Goal: Transaction & Acquisition: Obtain resource

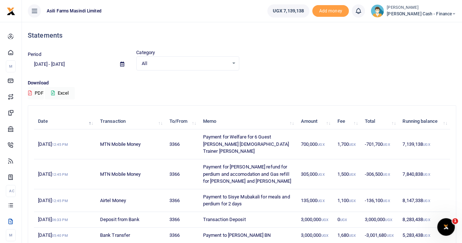
click at [123, 29] on icon at bounding box center [122, 64] width 4 height 5
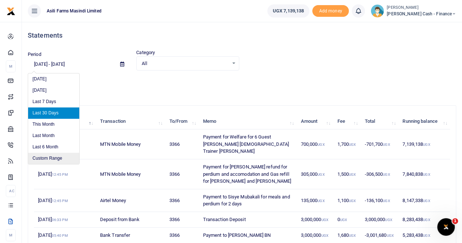
click at [50, 29] on li "Custom Range" at bounding box center [53, 158] width 51 height 11
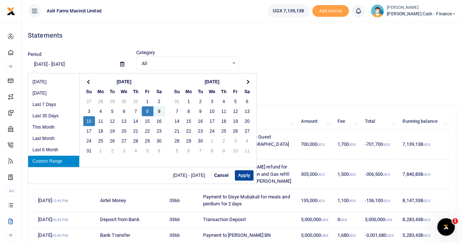
click at [242, 29] on button "Apply" at bounding box center [244, 175] width 19 height 10
type input "08/08/2025 - 08/10/2025"
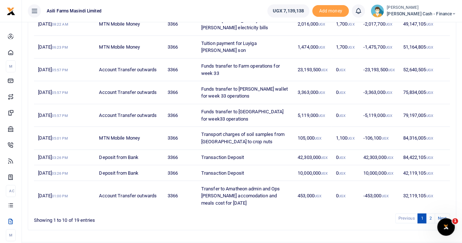
scroll to position [140, 0]
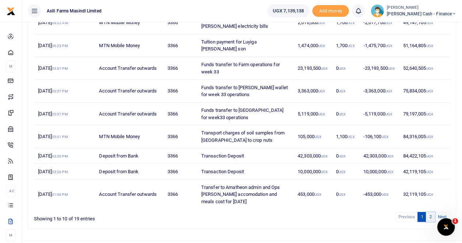
click at [431, 29] on link "2" at bounding box center [429, 217] width 9 height 10
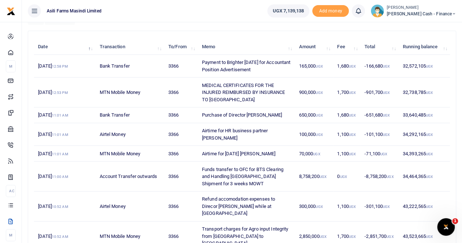
scroll to position [125, 0]
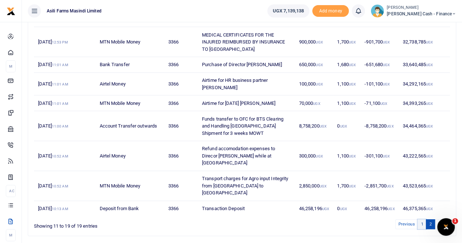
click at [424, 29] on link "1" at bounding box center [421, 224] width 9 height 10
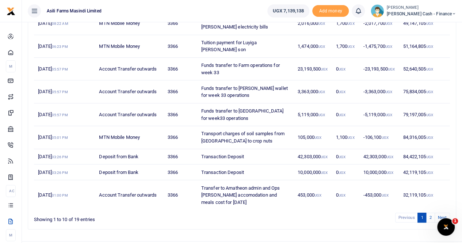
scroll to position [140, 0]
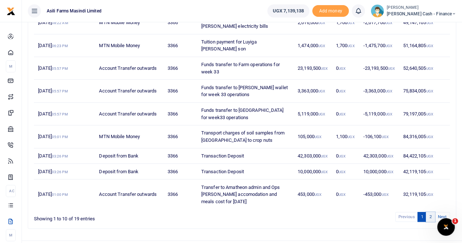
click at [432, 29] on link "2" at bounding box center [429, 217] width 9 height 10
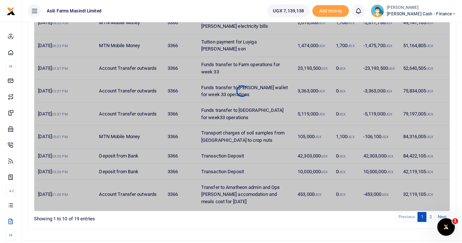
scroll to position [125, 0]
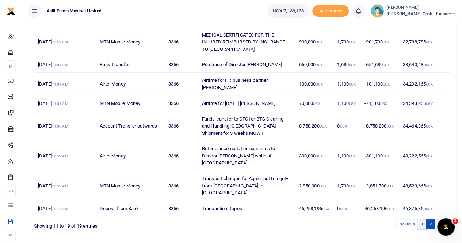
click at [422, 29] on link "1" at bounding box center [421, 224] width 9 height 10
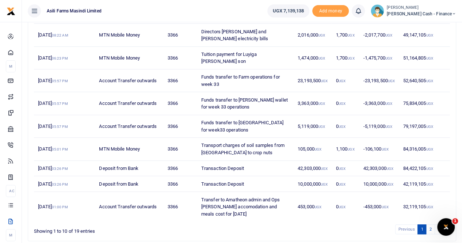
scroll to position [140, 0]
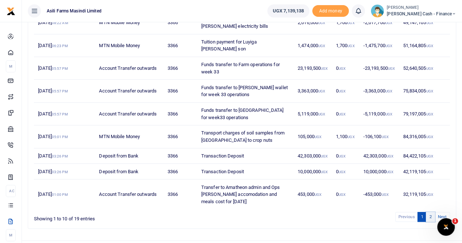
click at [429, 29] on link "2" at bounding box center [429, 217] width 9 height 10
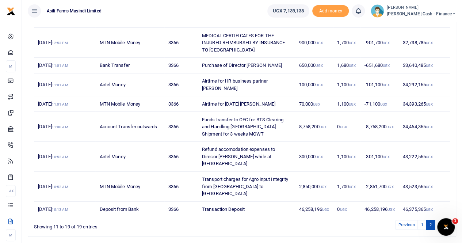
scroll to position [125, 0]
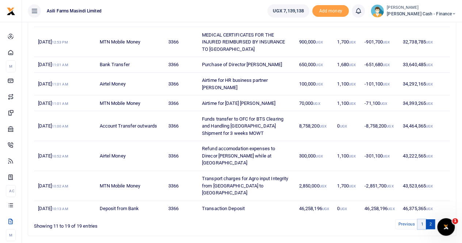
click at [423, 29] on link "1" at bounding box center [421, 224] width 9 height 10
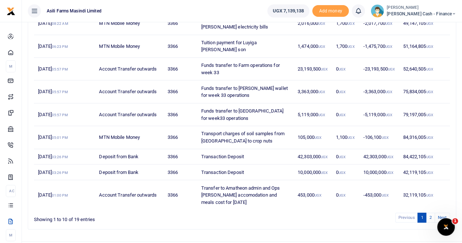
scroll to position [140, 0]
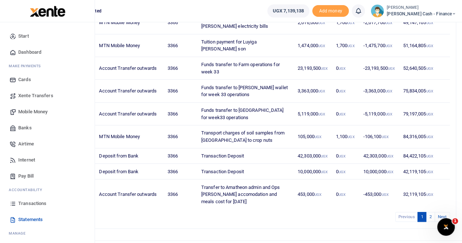
click at [28, 29] on span "Transactions" at bounding box center [32, 203] width 28 height 7
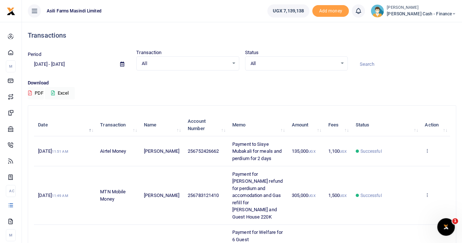
click at [121, 64] on icon at bounding box center [122, 64] width 4 height 5
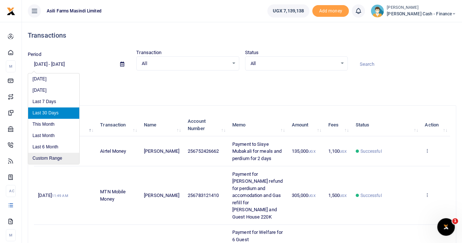
click at [43, 157] on li "Custom Range" at bounding box center [53, 158] width 51 height 11
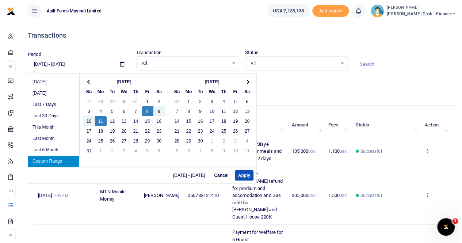
click at [61, 162] on li "Custom Range" at bounding box center [53, 160] width 51 height 11
click at [238, 173] on button "Apply" at bounding box center [244, 175] width 19 height 10
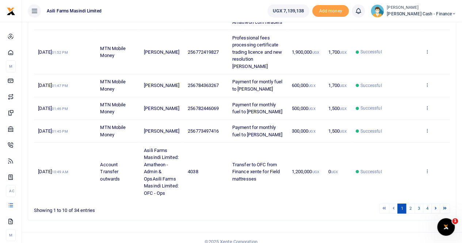
scroll to position [292, 0]
click at [410, 205] on link "2" at bounding box center [409, 207] width 9 height 10
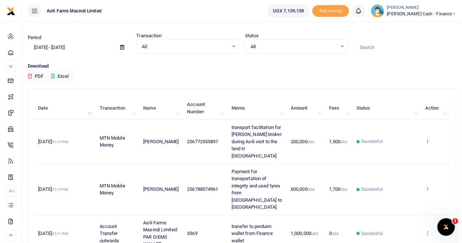
scroll to position [4, 0]
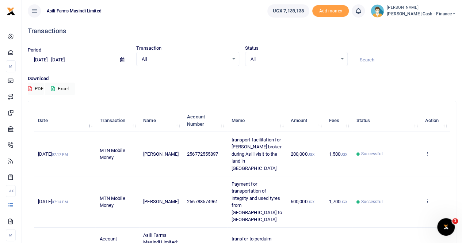
click at [121, 60] on icon at bounding box center [122, 59] width 4 height 5
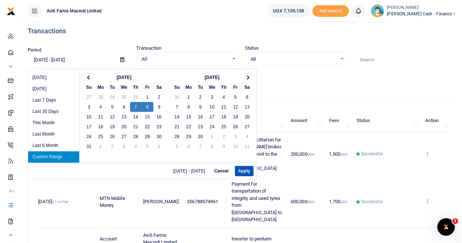
click at [61, 154] on li "Custom Range" at bounding box center [53, 156] width 51 height 11
click at [244, 170] on button "Apply" at bounding box center [244, 171] width 19 height 10
type input "08/07/2025 - 08/08/2025"
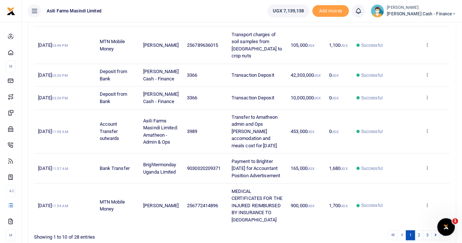
scroll to position [297, 0]
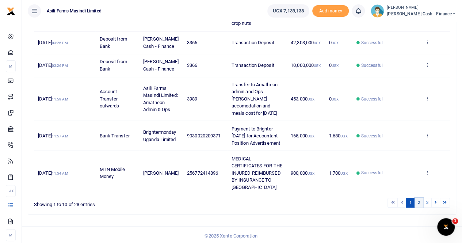
click at [417, 200] on link "2" at bounding box center [418, 202] width 9 height 10
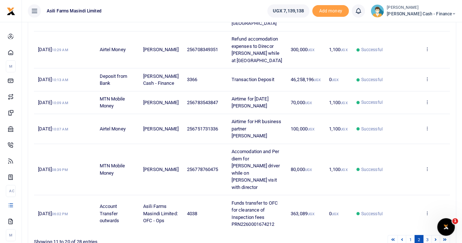
scroll to position [240, 0]
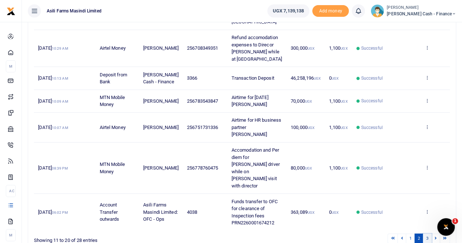
click at [427, 233] on link "3" at bounding box center [427, 238] width 9 height 10
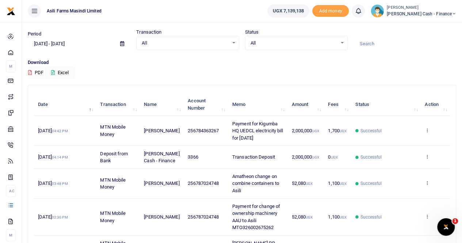
scroll to position [166, 0]
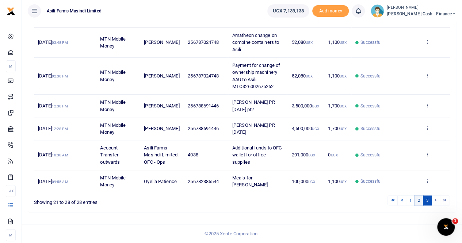
click at [420, 201] on link "2" at bounding box center [418, 200] width 9 height 10
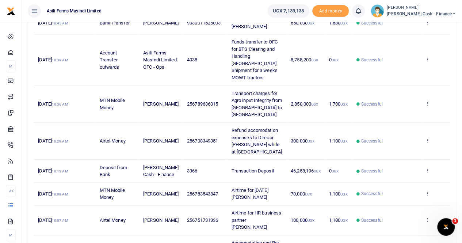
scroll to position [240, 0]
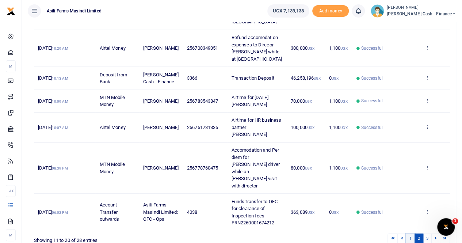
click at [411, 233] on link "1" at bounding box center [409, 238] width 9 height 10
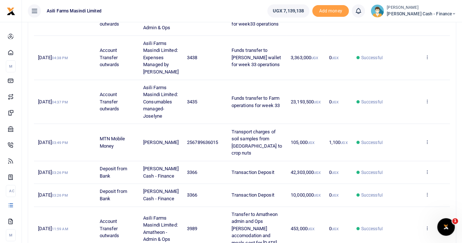
scroll to position [151, 0]
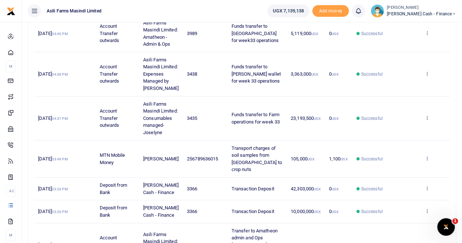
click at [428, 155] on icon at bounding box center [426, 157] width 5 height 5
click at [399, 159] on link "View details" at bounding box center [400, 159] width 58 height 10
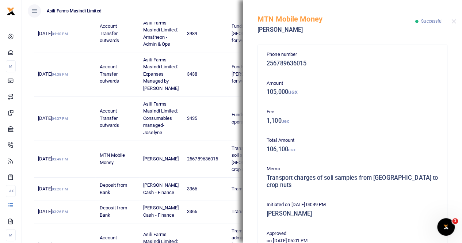
scroll to position [176, 0]
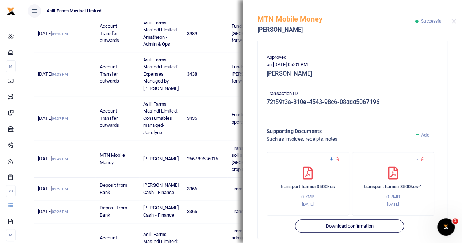
click at [330, 157] on icon at bounding box center [331, 159] width 5 height 5
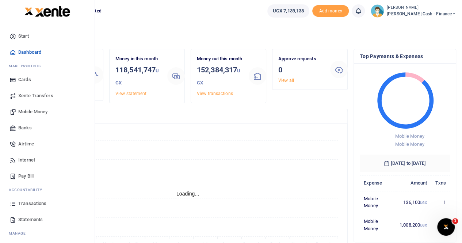
scroll to position [6, 6]
click at [33, 204] on span "Transactions" at bounding box center [32, 203] width 28 height 7
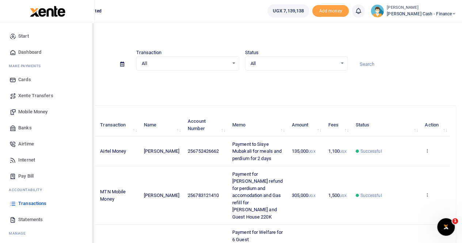
click at [30, 219] on span "Statements" at bounding box center [30, 219] width 24 height 7
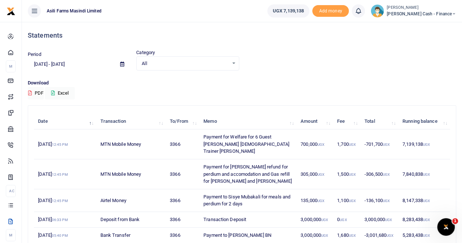
click at [121, 63] on icon at bounding box center [122, 64] width 4 height 5
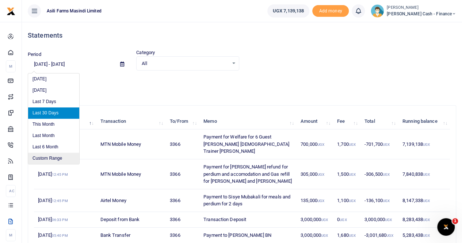
click at [53, 158] on li "Custom Range" at bounding box center [53, 158] width 51 height 11
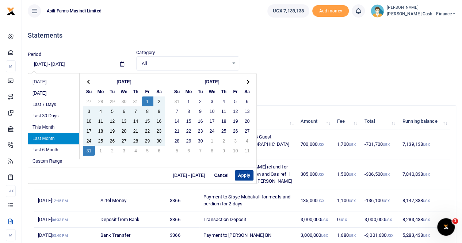
click at [240, 172] on button "Apply" at bounding box center [244, 175] width 19 height 10
type input "08/01/2025 - 08/31/2025"
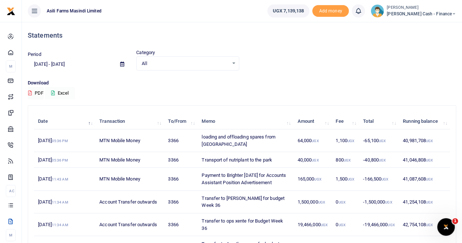
click at [61, 94] on button "Excel" at bounding box center [60, 93] width 30 height 12
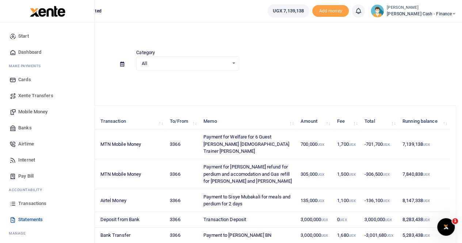
click at [35, 218] on span "Statements" at bounding box center [30, 219] width 24 height 7
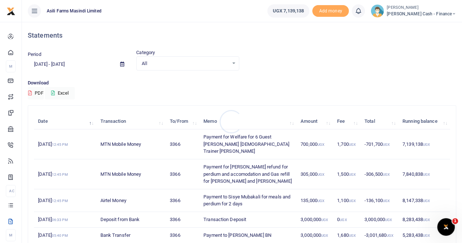
click at [124, 64] on div at bounding box center [231, 121] width 462 height 243
click at [123, 63] on icon at bounding box center [122, 64] width 4 height 5
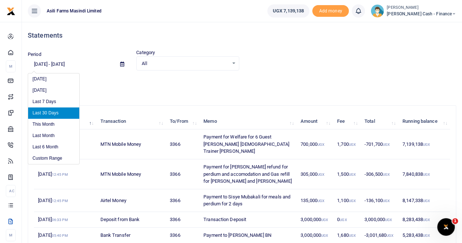
drag, startPoint x: 50, startPoint y: 160, endPoint x: 94, endPoint y: 145, distance: 46.7
click at [50, 160] on li "Custom Range" at bounding box center [53, 158] width 51 height 11
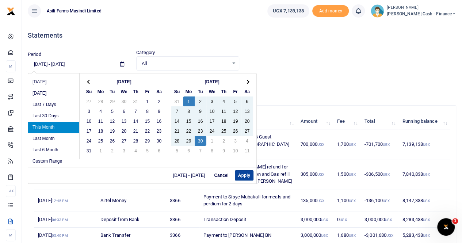
click at [239, 173] on button "Apply" at bounding box center [244, 175] width 19 height 10
type input "[DATE] - [DATE]"
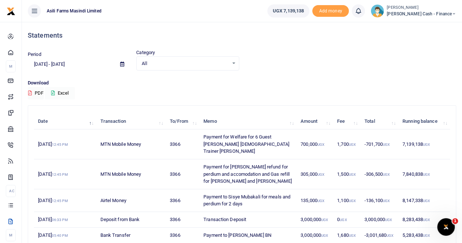
click at [63, 91] on button "Excel" at bounding box center [60, 93] width 30 height 12
